Goal: Information Seeking & Learning: Understand process/instructions

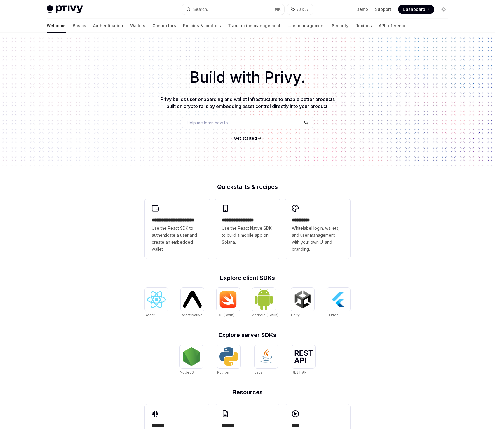
type textarea "*"
click at [226, 120] on span "Help me learn how to…" at bounding box center [209, 123] width 44 height 6
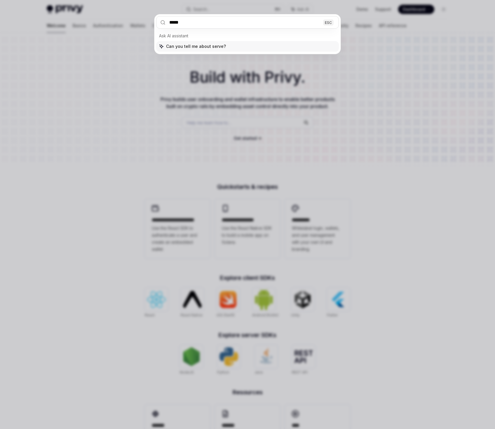
type input "******"
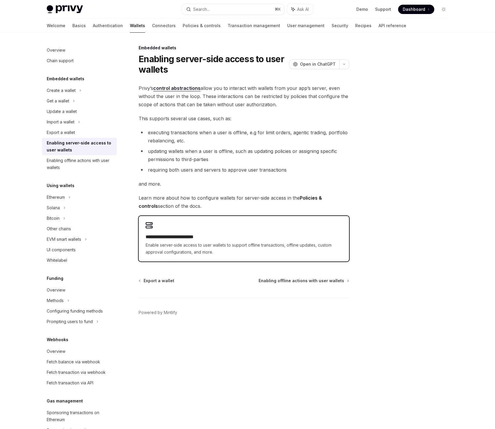
click at [221, 225] on div "**********" at bounding box center [244, 239] width 210 height 46
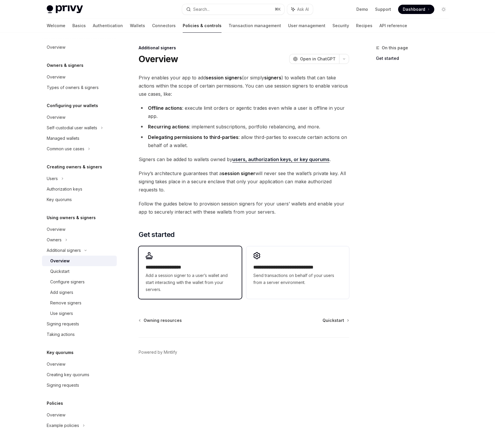
click at [211, 265] on h2 "**********" at bounding box center [190, 267] width 89 height 7
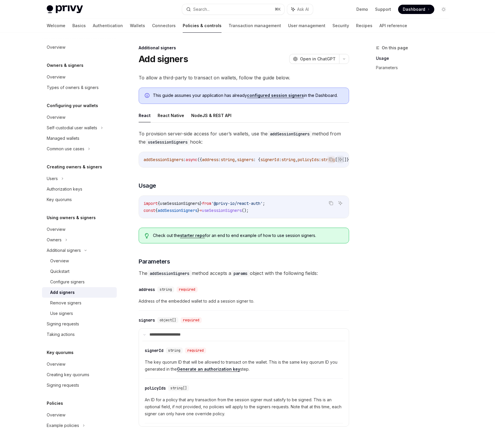
click at [196, 238] on link "starter repo" at bounding box center [192, 235] width 25 height 5
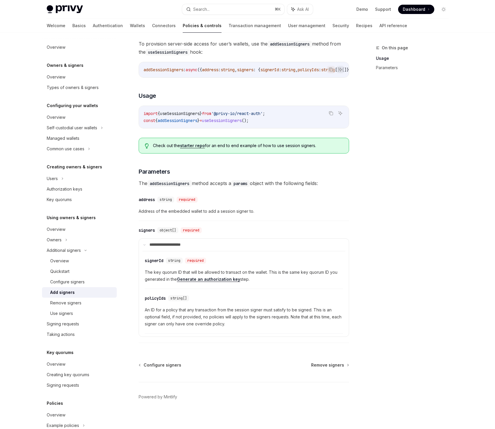
scroll to position [96, 0]
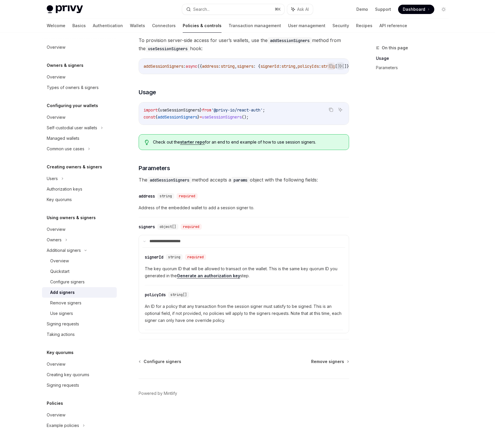
click at [230, 278] on link "Generate an authorization key" at bounding box center [208, 275] width 63 height 5
type textarea "*"
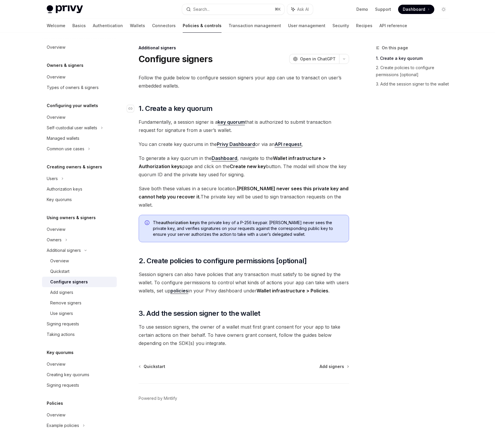
click at [149, 108] on span "1. Create a key quorum" at bounding box center [176, 108] width 74 height 9
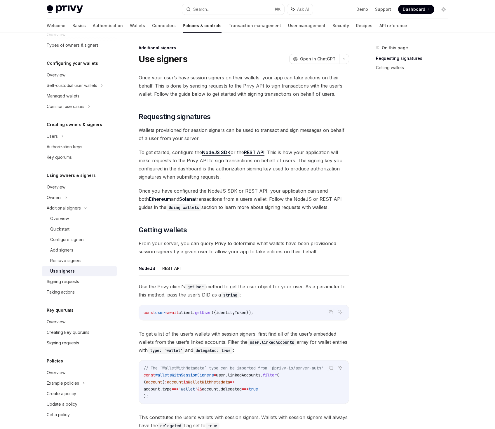
scroll to position [43, 0]
click at [88, 250] on div "Add signers" at bounding box center [81, 249] width 63 height 7
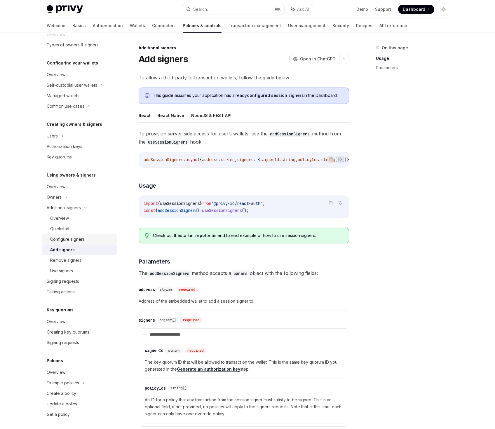
click at [87, 242] on div "Configure signers" at bounding box center [81, 239] width 63 height 7
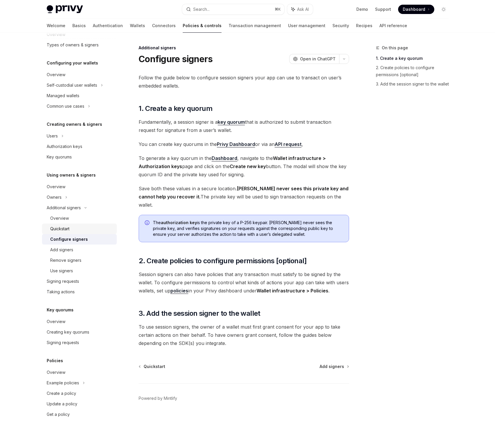
click at [90, 229] on div "Quickstart" at bounding box center [81, 228] width 63 height 7
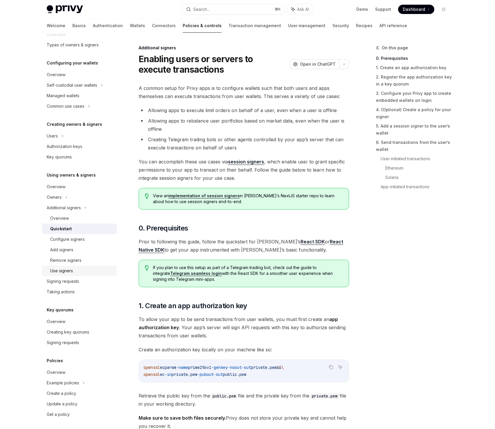
click at [85, 265] on link "Use signers" at bounding box center [79, 270] width 75 height 11
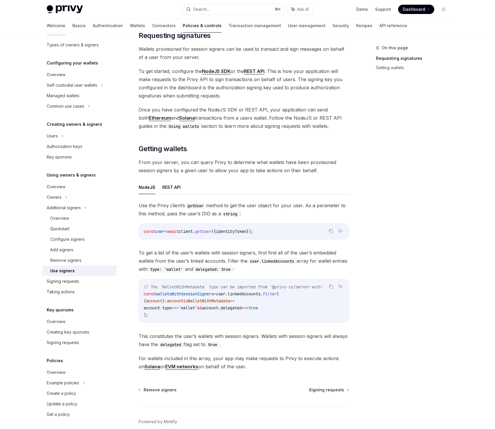
scroll to position [86, 0]
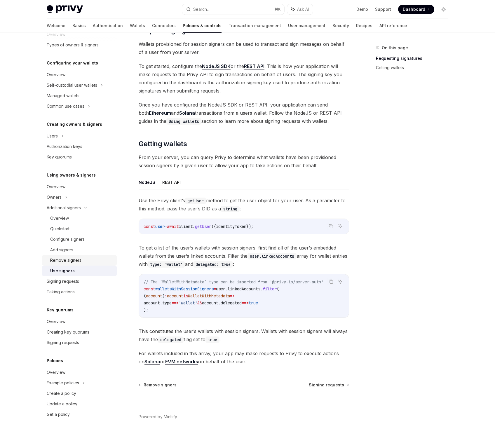
click at [62, 261] on div "Remove signers" at bounding box center [65, 260] width 31 height 7
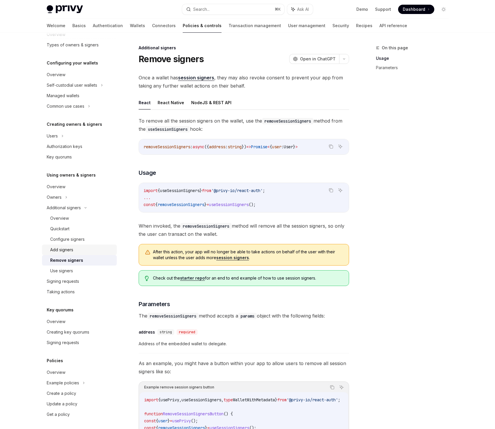
click at [79, 249] on div "Add signers" at bounding box center [81, 249] width 63 height 7
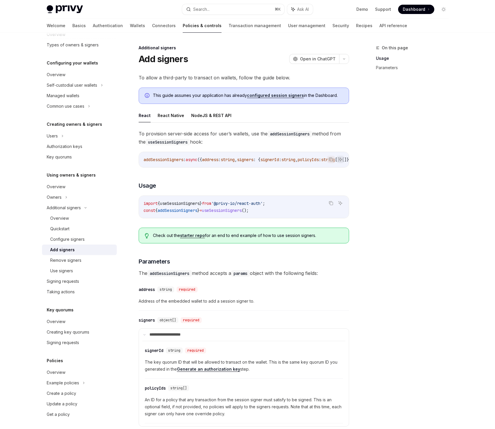
click at [263, 97] on link "configured session signers" at bounding box center [275, 95] width 57 height 5
type textarea "*"
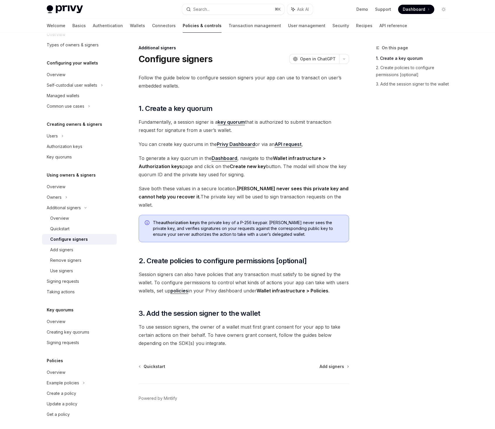
click at [231, 146] on link "Privy Dashboard" at bounding box center [236, 144] width 38 height 6
